Goal: Task Accomplishment & Management: Manage account settings

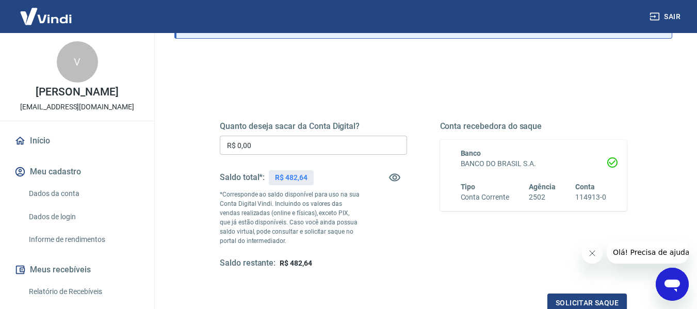
scroll to position [103, 0]
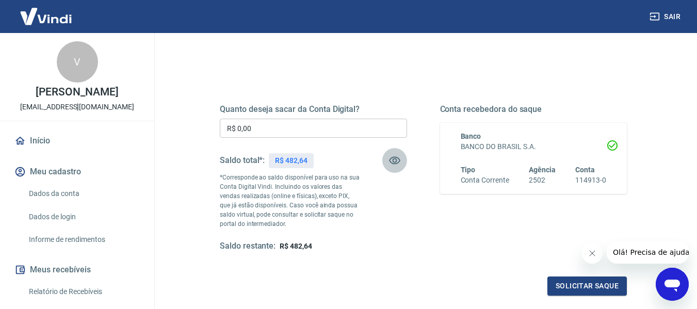
click at [399, 160] on icon "button" at bounding box center [394, 160] width 12 height 12
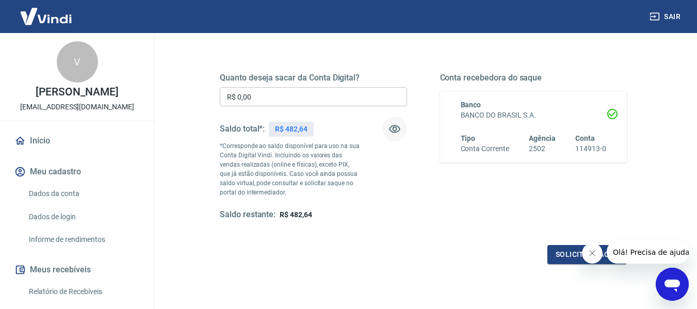
scroll to position [0, 0]
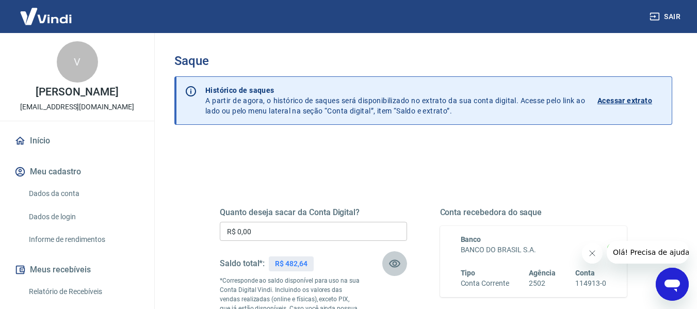
click at [396, 258] on icon "button" at bounding box center [394, 263] width 12 height 12
